Goal: Find contact information: Find contact information

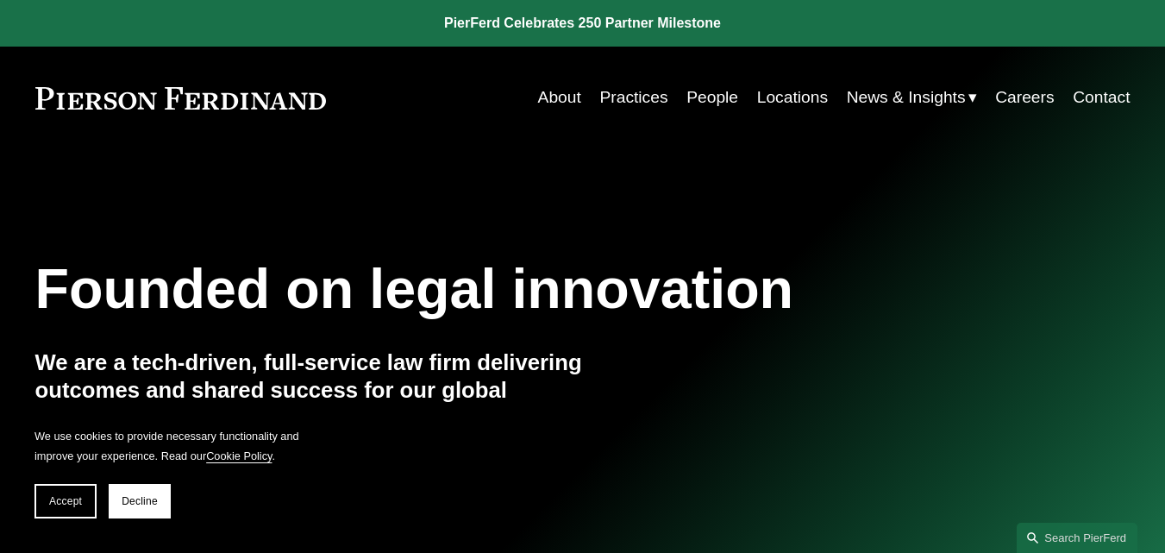
click at [1099, 97] on link "Contact" at bounding box center [1101, 97] width 57 height 33
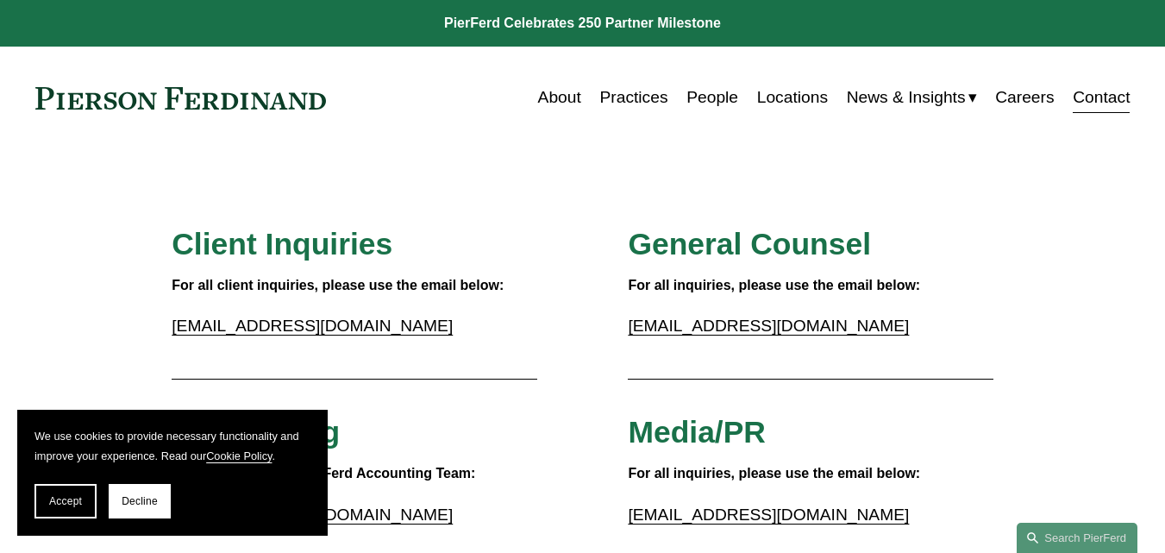
click at [689, 97] on link "People" at bounding box center [713, 97] width 52 height 33
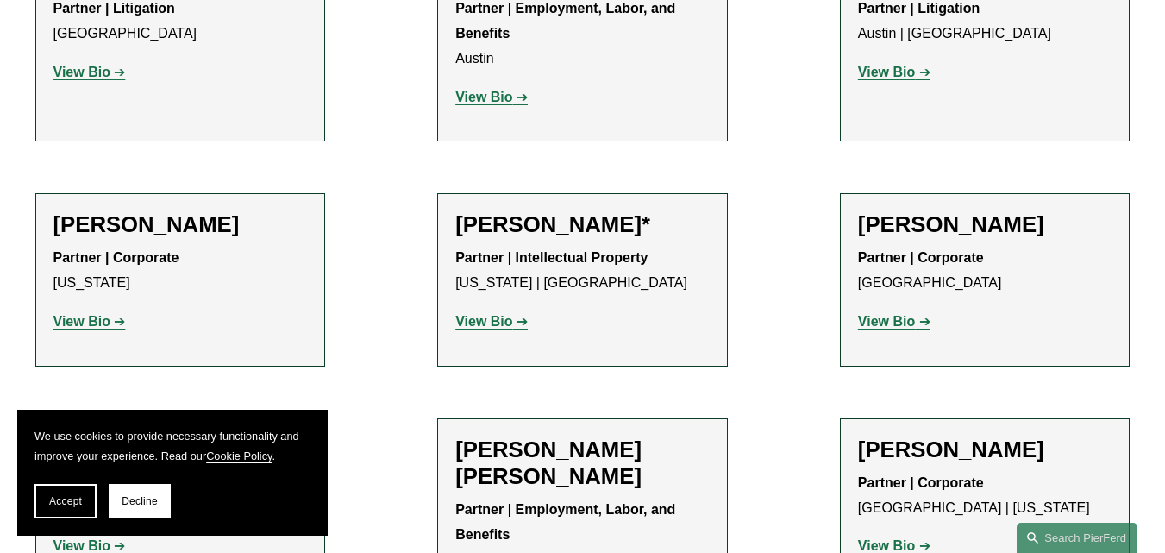
scroll to position [776, 0]
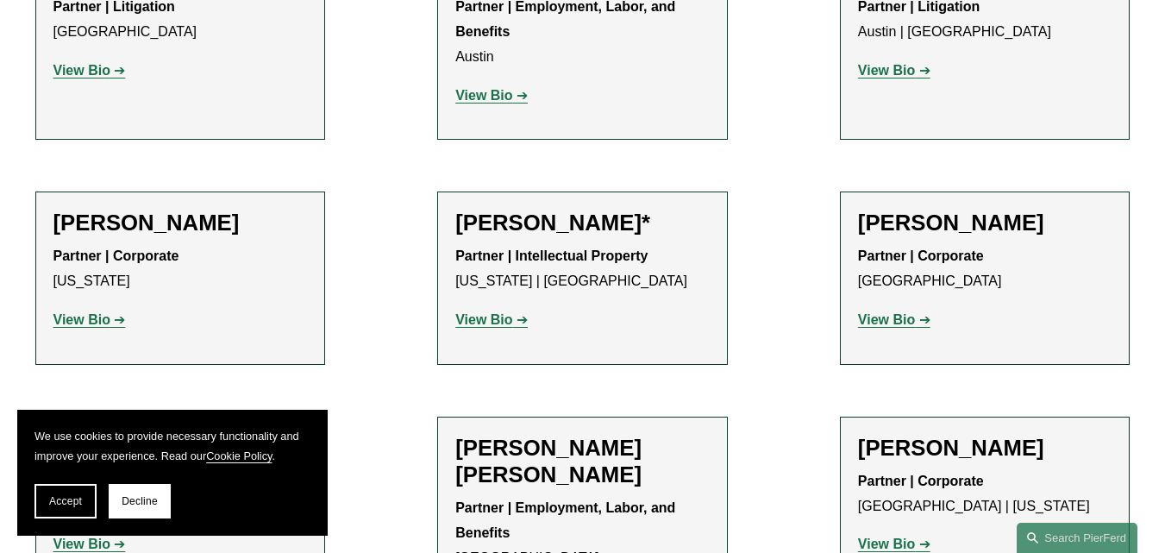
click at [480, 95] on strong "View Bio" at bounding box center [483, 95] width 57 height 15
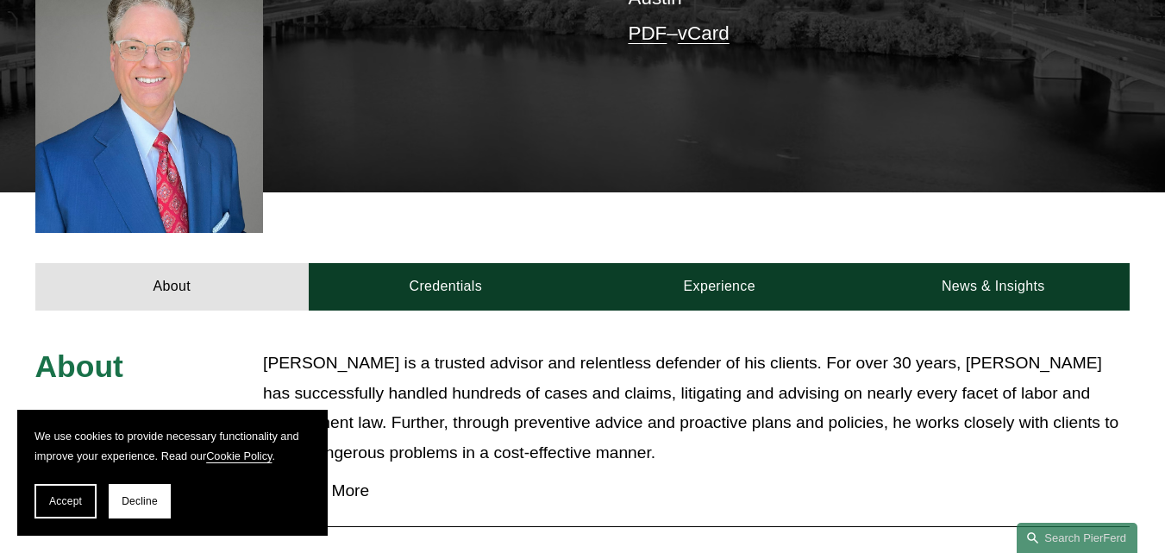
scroll to position [517, 0]
